Goal: Information Seeking & Learning: Stay updated

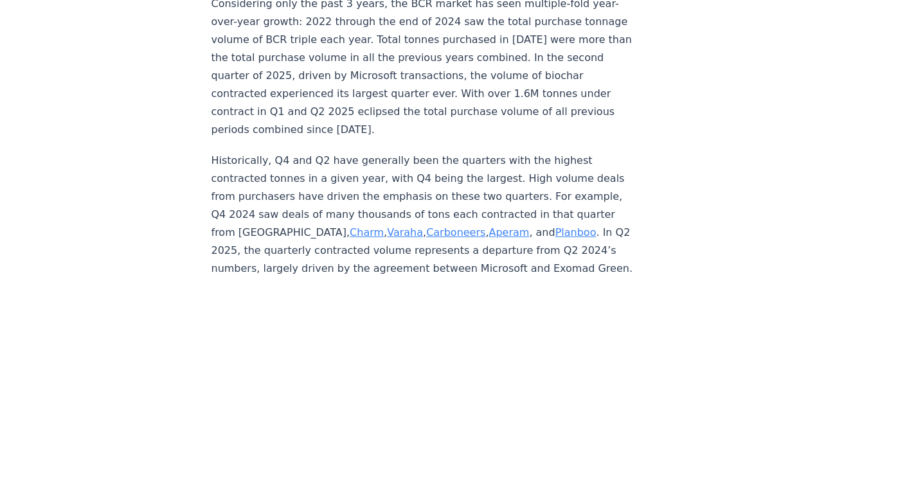
scroll to position [3740, 0]
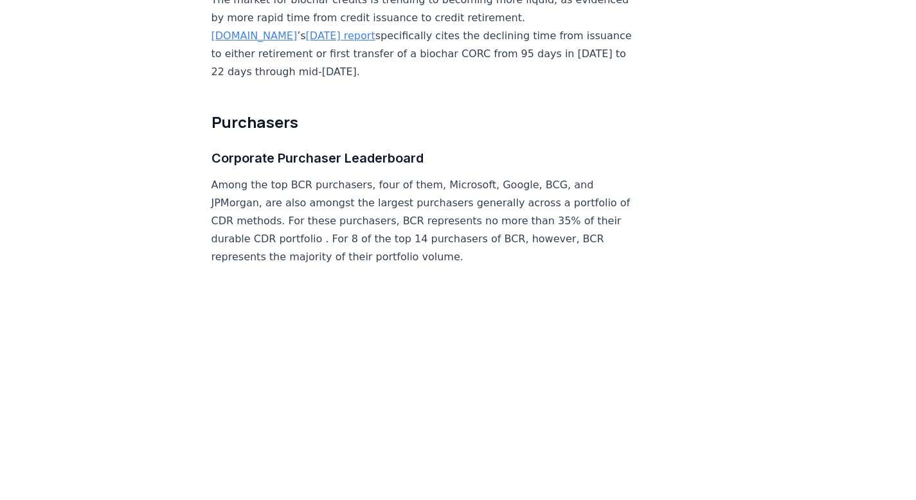
scroll to position [5264, 0]
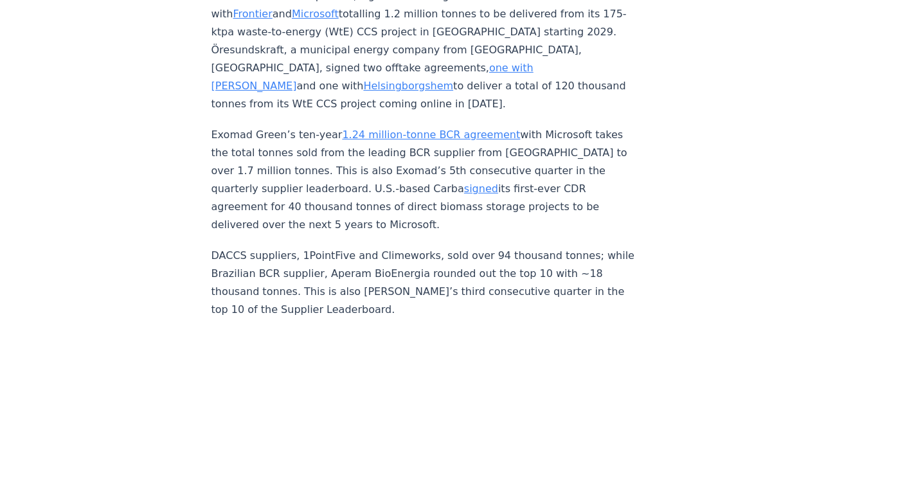
scroll to position [4681, 0]
